Goal: Information Seeking & Learning: Get advice/opinions

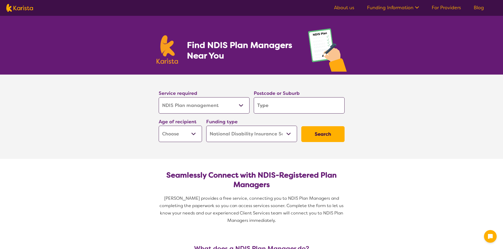
select select "NDIS Plan management"
select select "NDIS"
select select "NDIS Plan management"
select select "NDIS"
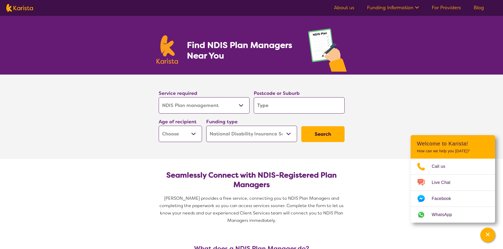
click at [274, 107] on input "search" at bounding box center [299, 105] width 91 height 16
type input "5114"
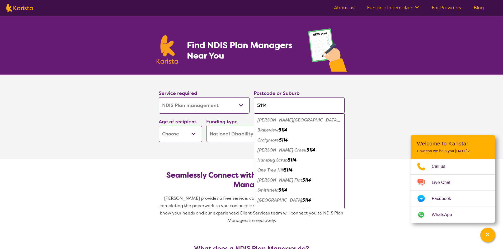
click at [265, 192] on em "Smithfield" at bounding box center [267, 191] width 21 height 6
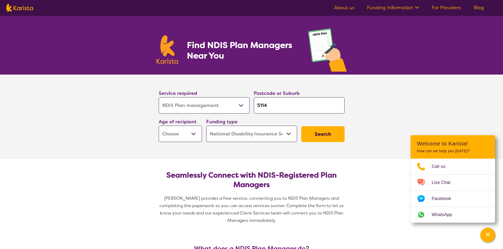
click at [327, 134] on button "Search" at bounding box center [322, 134] width 43 height 16
click at [171, 137] on select "Early Childhood - 0 to 9 Child - 10 to 11 Adolescent - 12 to 17 Adult - 18 to 6…" at bounding box center [180, 134] width 43 height 16
select select "AD"
click at [159, 126] on select "Early Childhood - 0 to 9 Child - 10 to 11 Adolescent - 12 to 17 Adult - 18 to 6…" at bounding box center [180, 134] width 43 height 16
select select "AD"
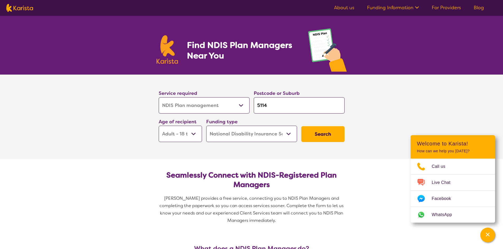
click at [325, 137] on button "Search" at bounding box center [322, 134] width 43 height 16
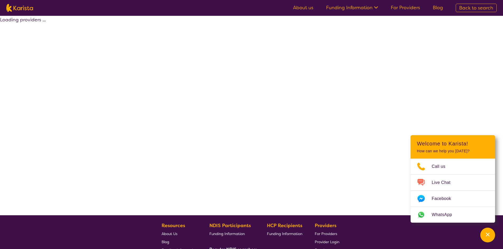
select select "by_score"
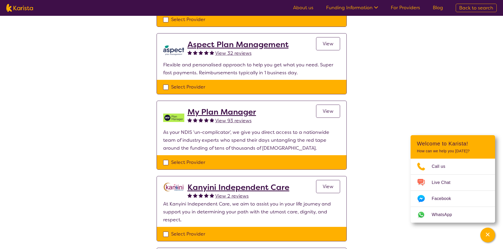
scroll to position [422, 0]
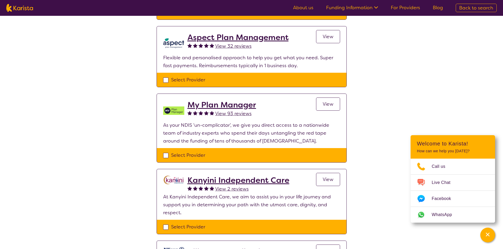
click at [327, 108] on link "View" at bounding box center [328, 104] width 24 height 13
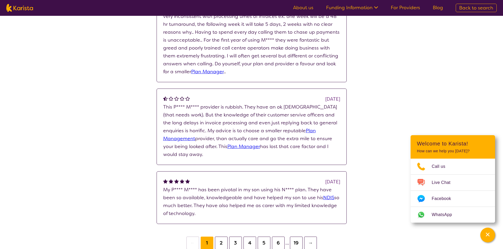
scroll to position [554, 0]
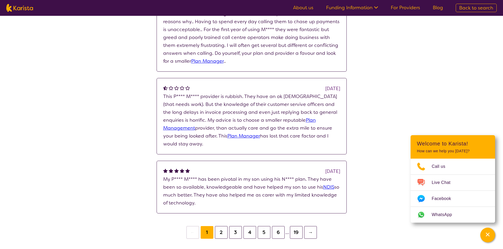
click at [218, 233] on button "2" at bounding box center [221, 232] width 13 height 13
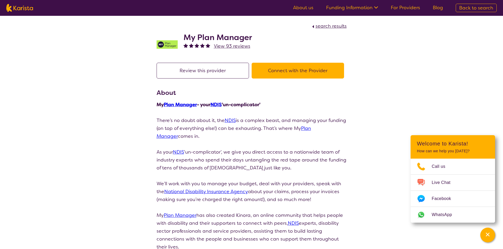
click at [239, 47] on span "View 93 reviews" at bounding box center [232, 46] width 36 height 6
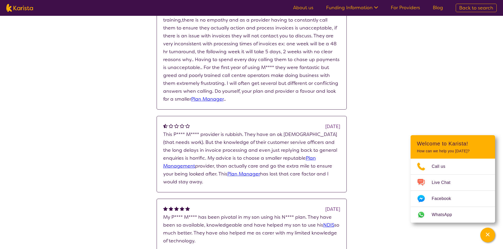
scroll to position [264, 0]
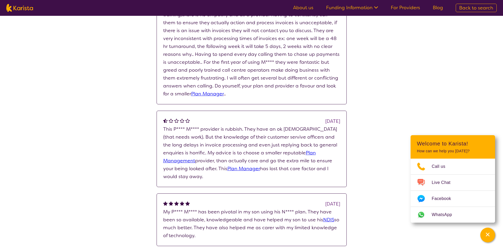
scroll to position [237, 0]
